Goal: Find specific page/section: Find specific page/section

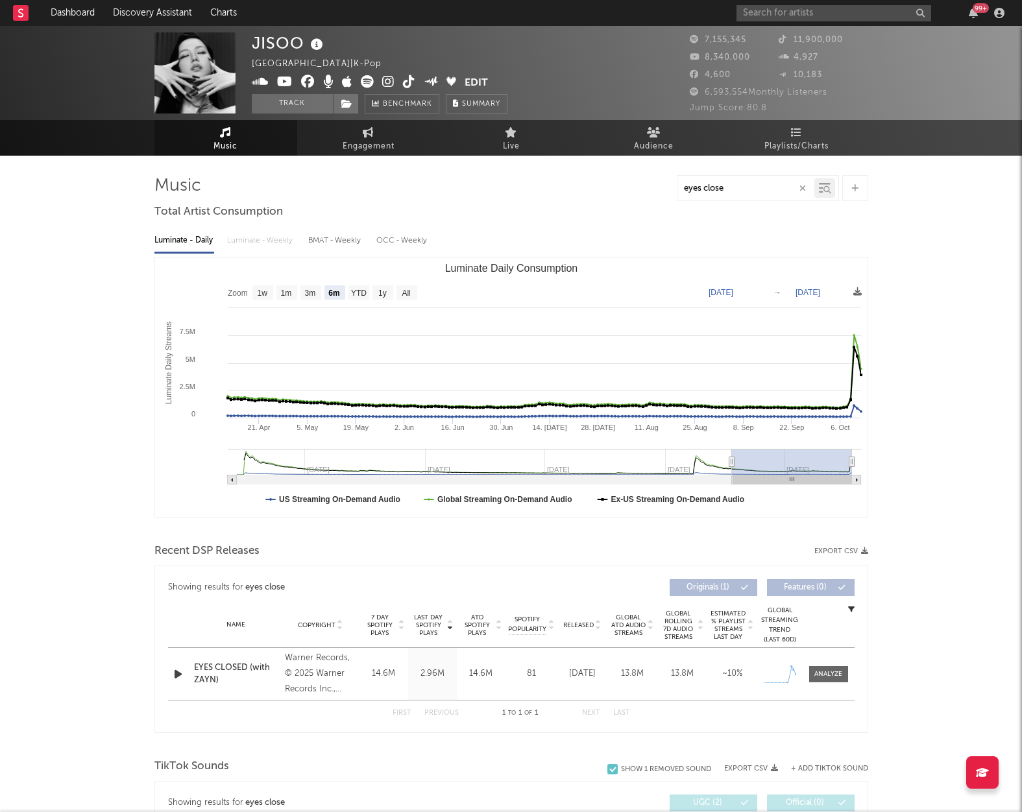
select select "6m"
click at [812, 12] on input "text" at bounding box center [833, 13] width 195 height 16
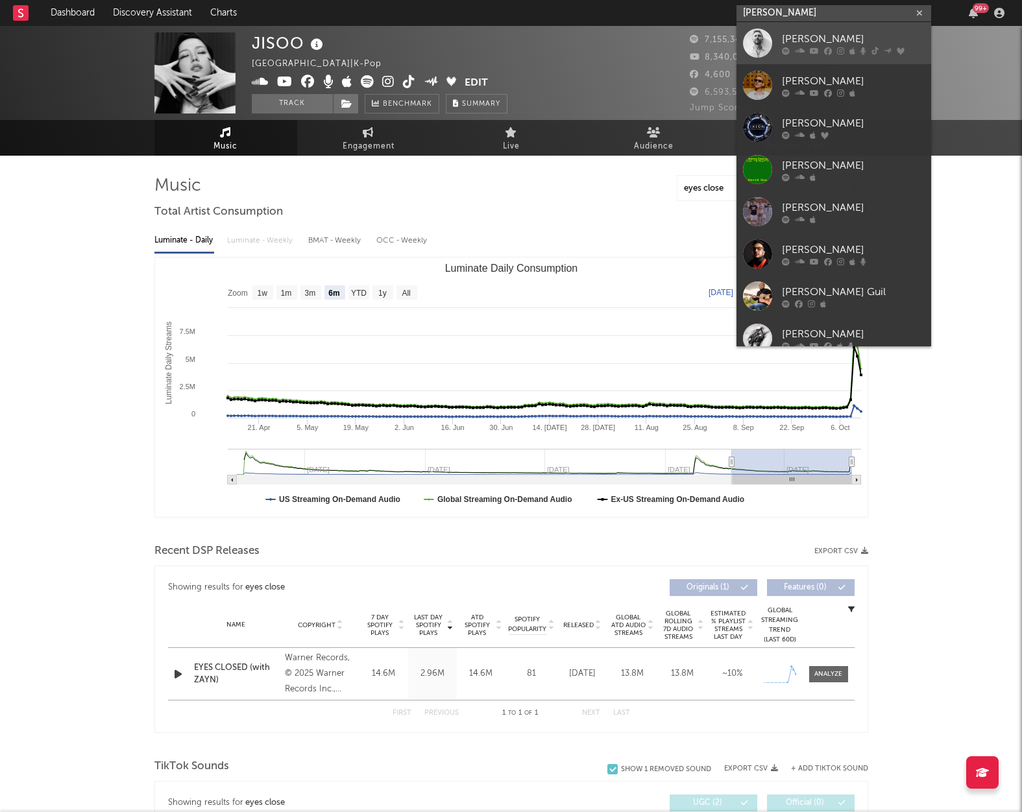
type input "[PERSON_NAME]"
click at [796, 55] on link "[PERSON_NAME]" at bounding box center [833, 43] width 195 height 42
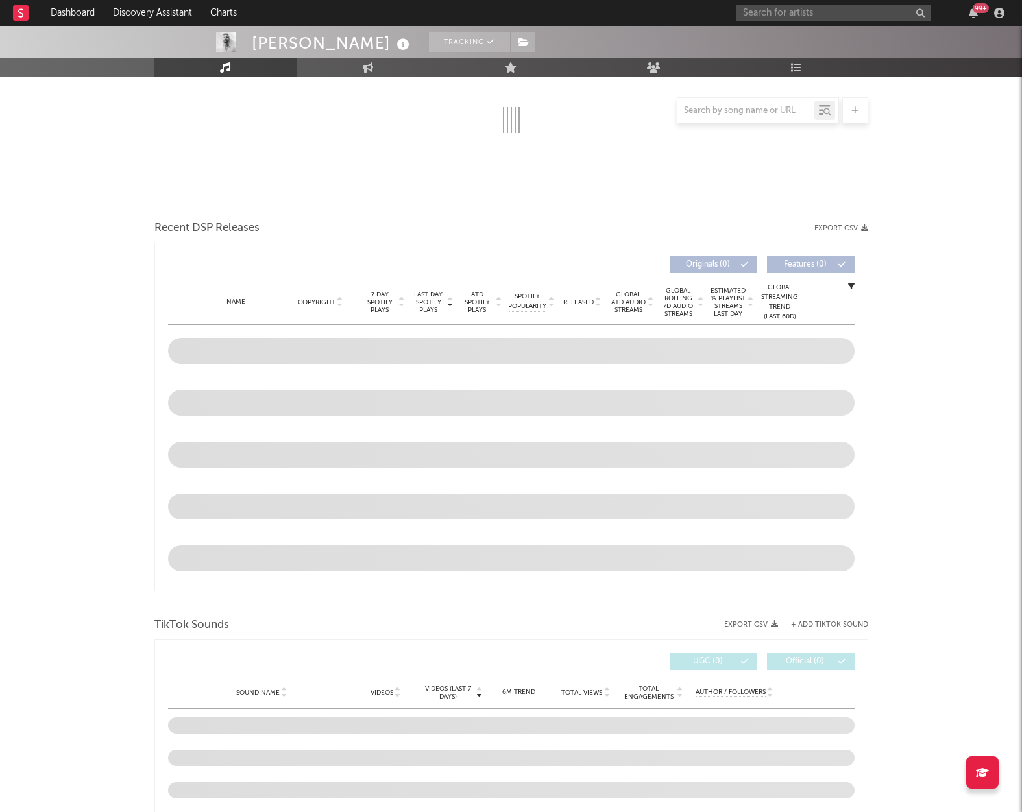
scroll to position [323, 0]
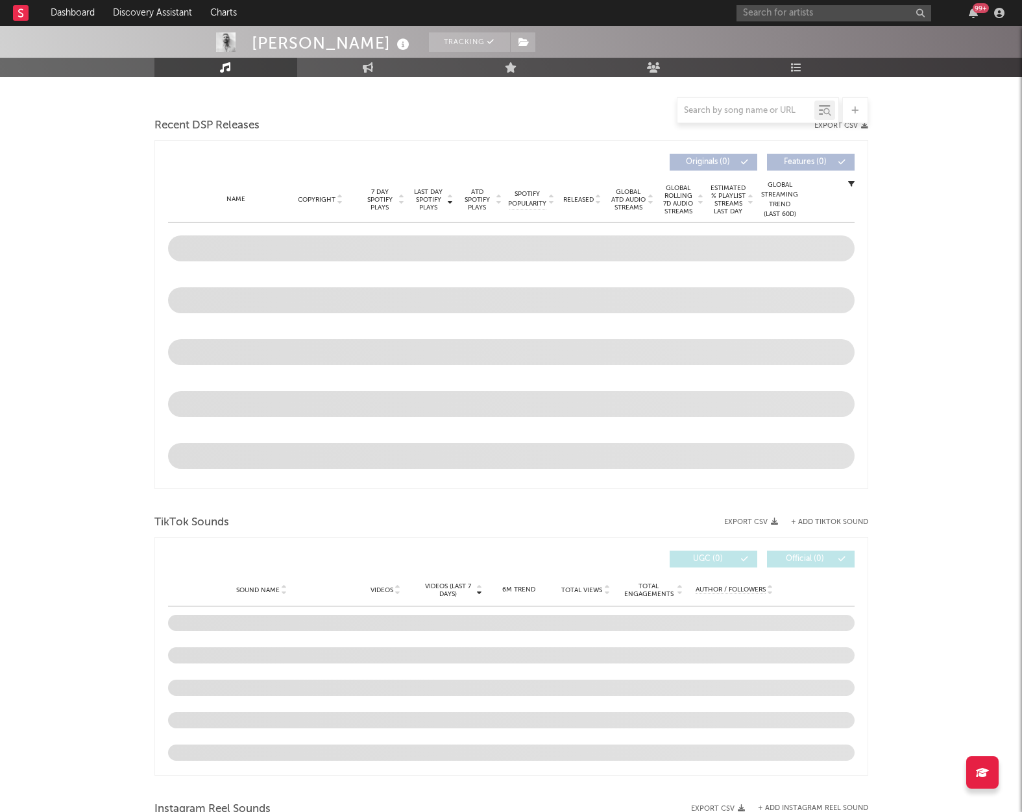
select select "6m"
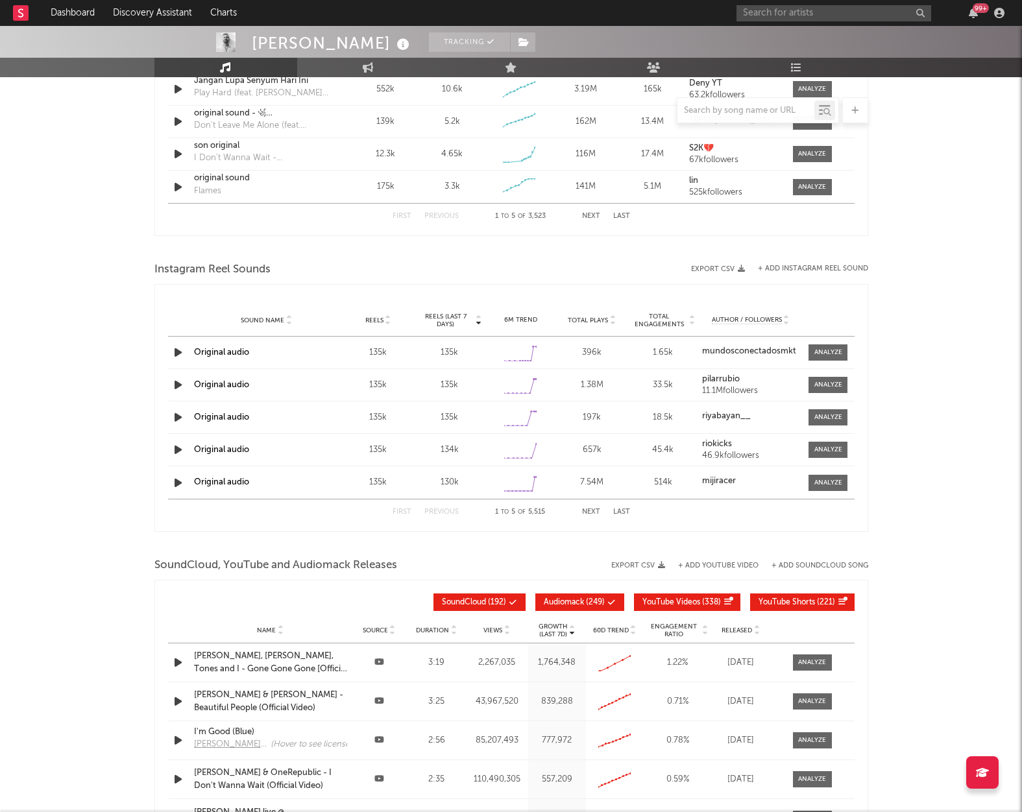
scroll to position [1043, 0]
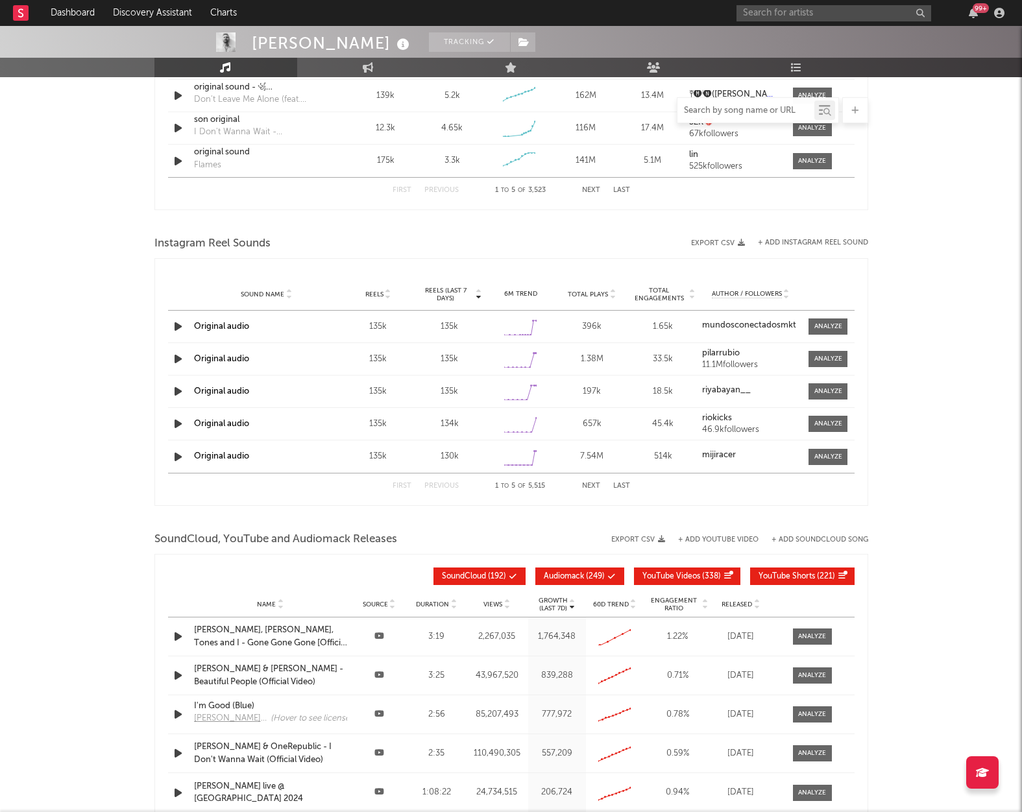
click at [722, 110] on input "text" at bounding box center [745, 111] width 137 height 10
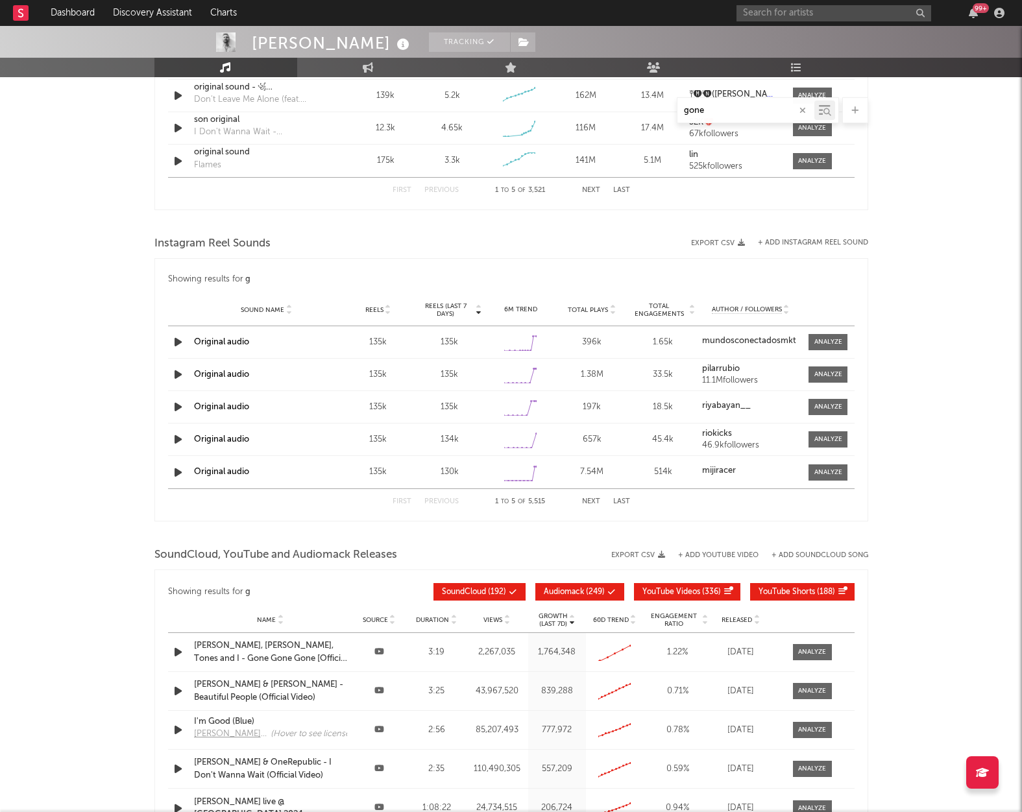
scroll to position [888, 0]
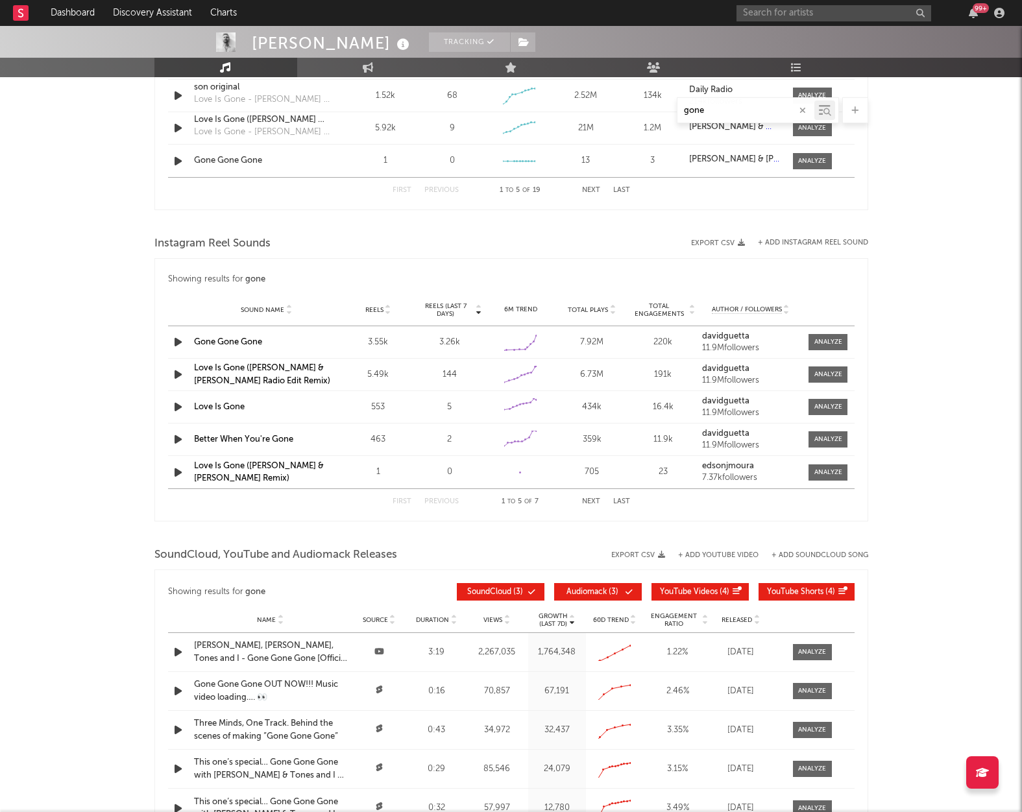
type input "gone"
click at [217, 340] on link "Gone Gone Gone" at bounding box center [228, 342] width 68 height 8
